Goal: Task Accomplishment & Management: Manage account settings

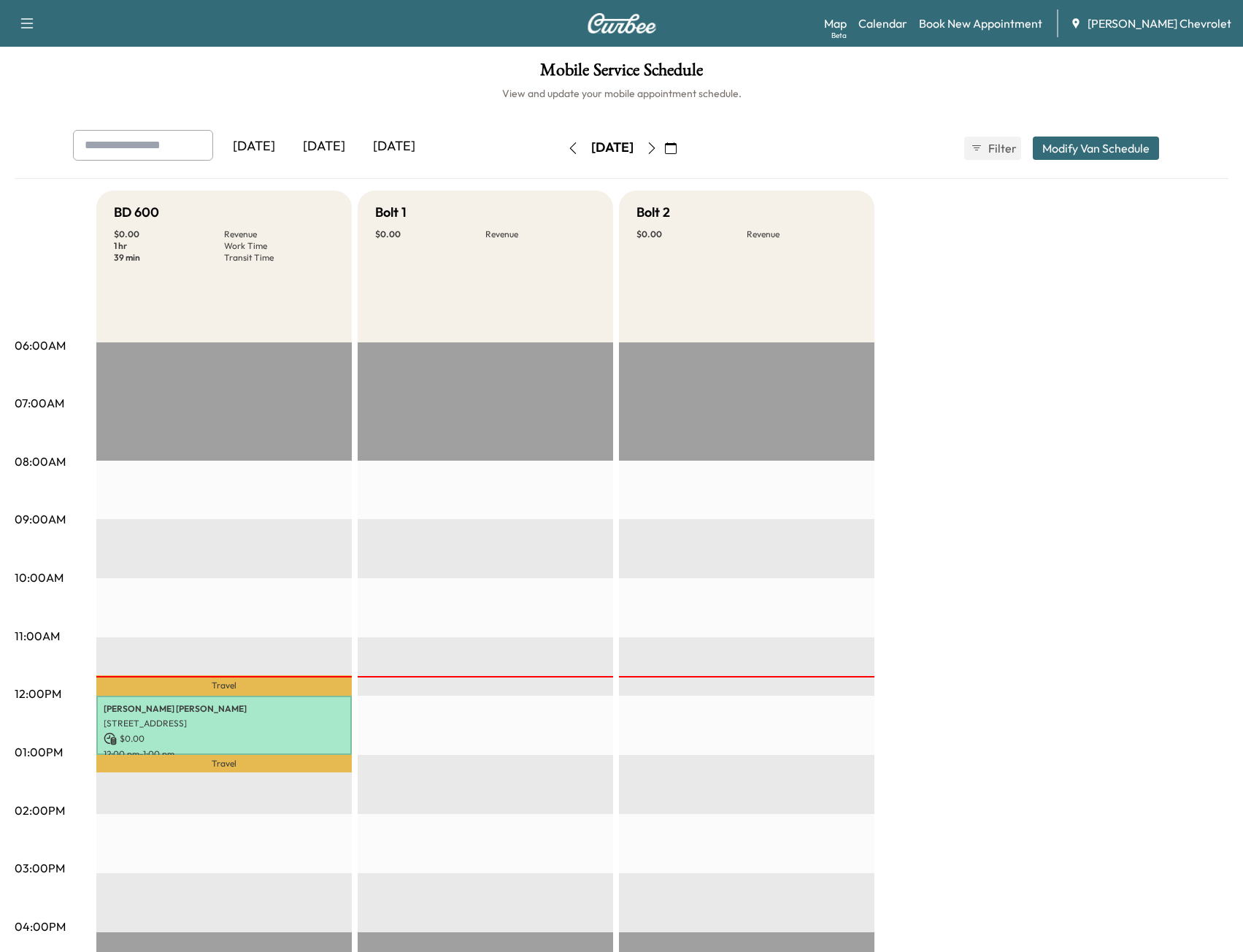
click at [658, 147] on icon "button" at bounding box center [652, 148] width 12 height 12
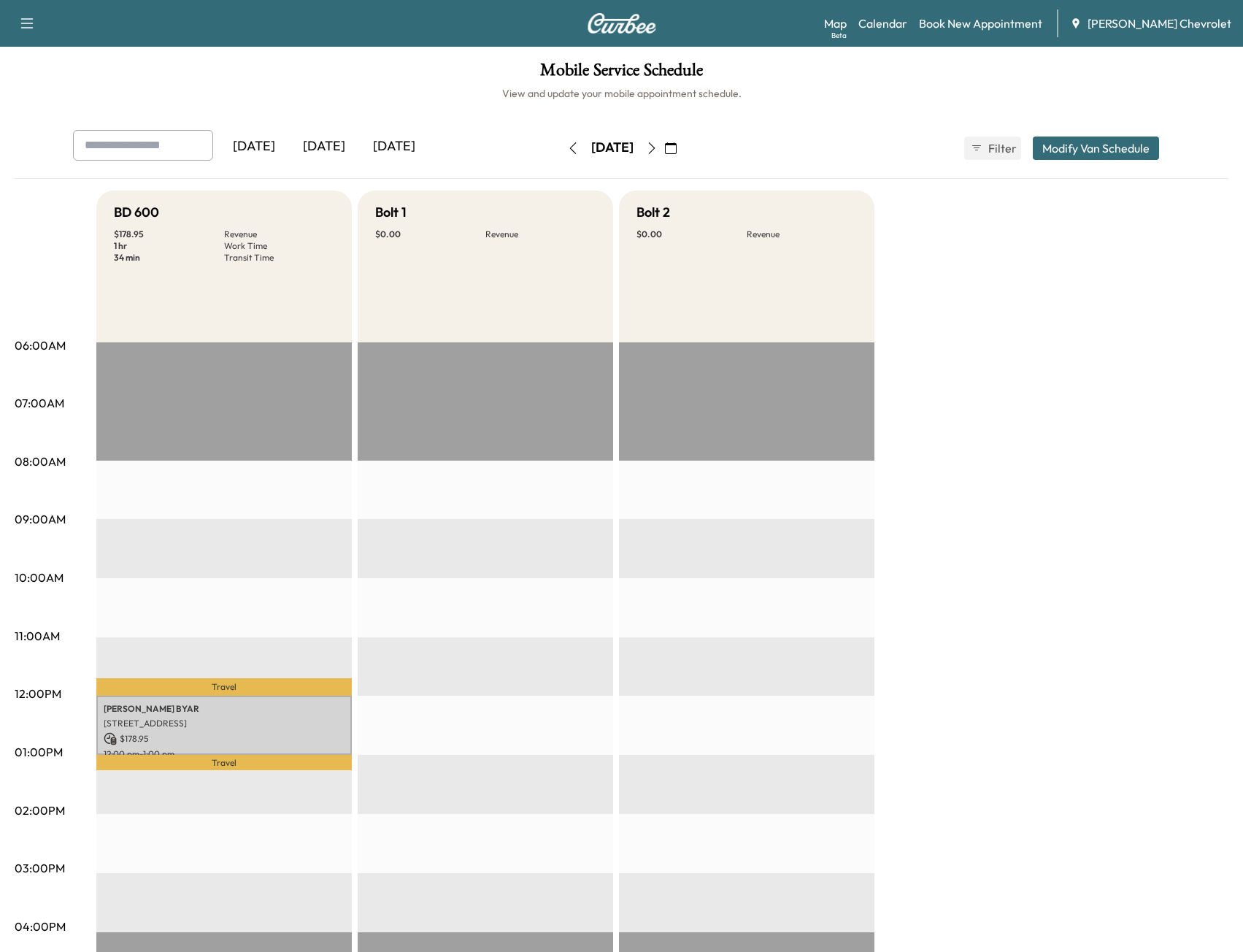
click at [658, 142] on icon "button" at bounding box center [652, 148] width 12 height 12
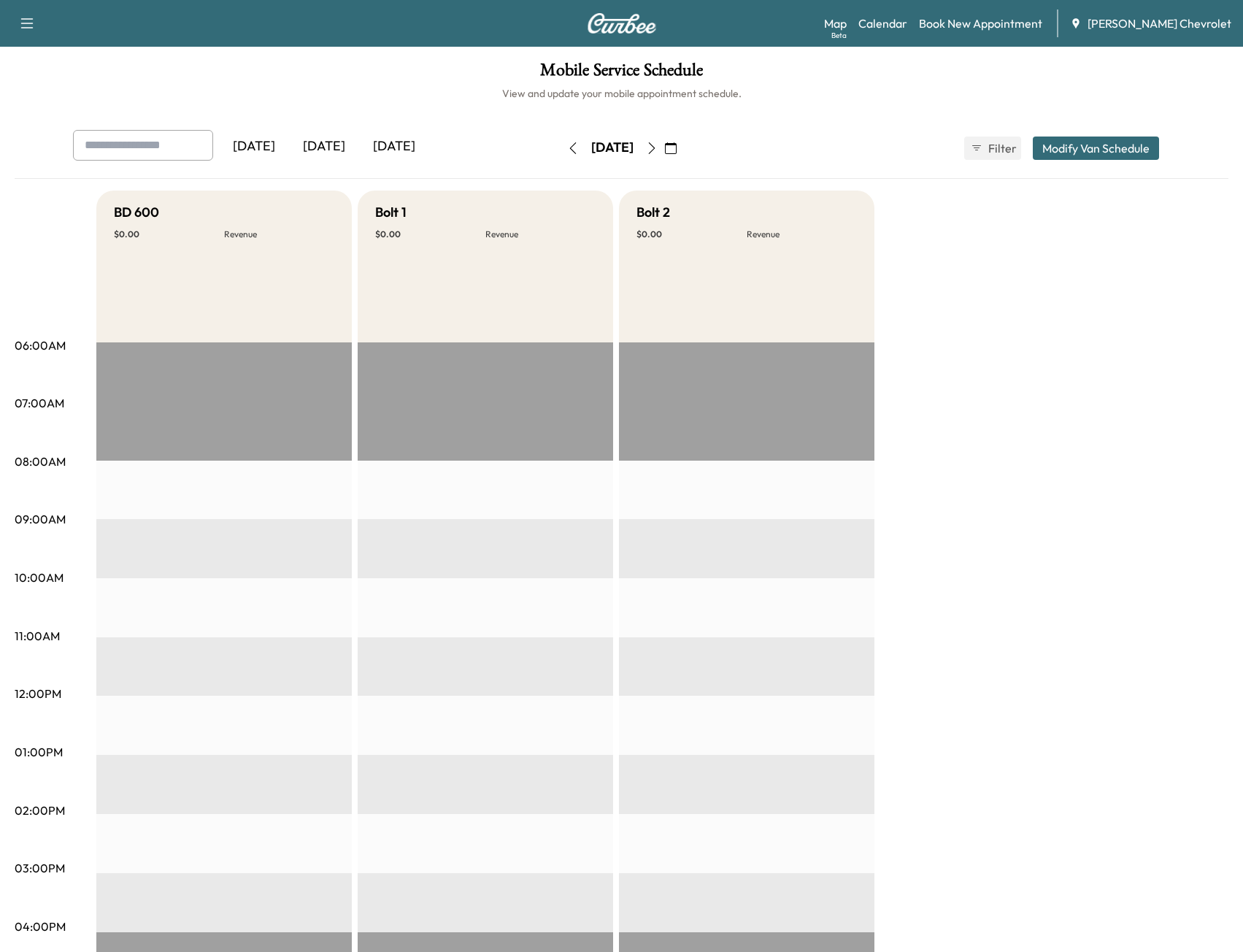
click at [234, 98] on h6 "View and update your mobile appointment schedule." at bounding box center [622, 93] width 1214 height 14
click at [568, 145] on icon "button" at bounding box center [573, 148] width 12 height 12
